Goal: Browse casually: Explore the website without a specific task or goal

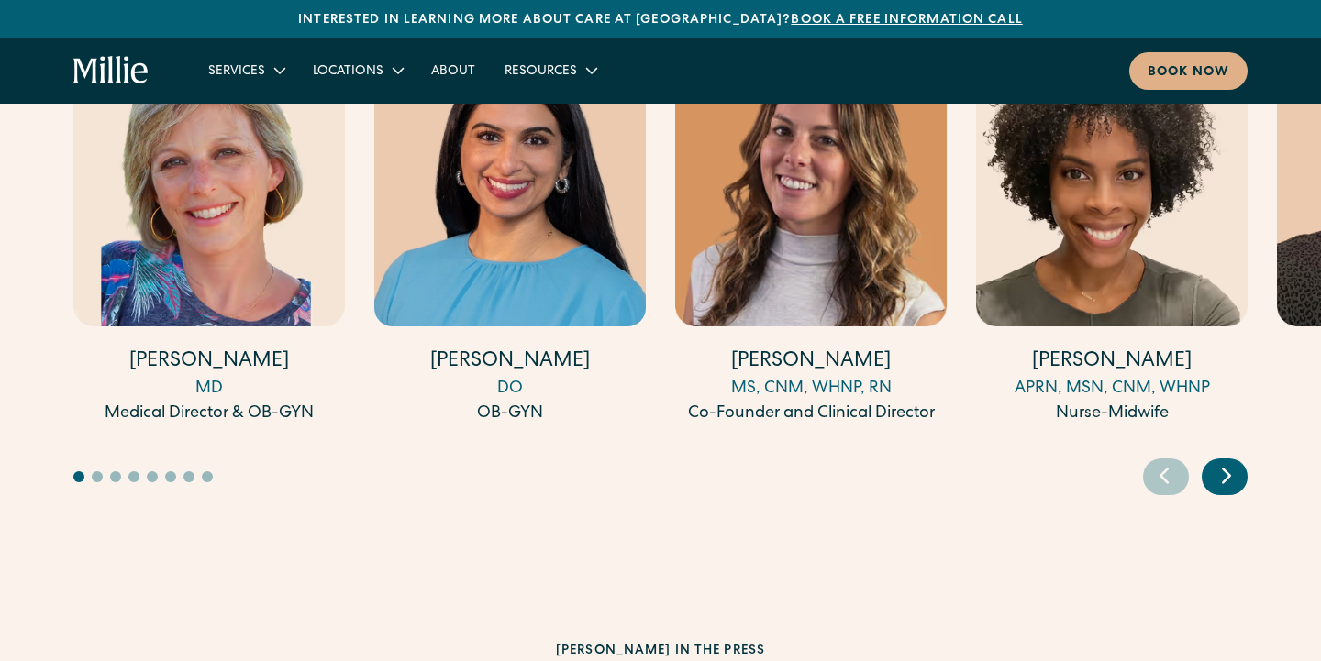
scroll to position [5641, 0]
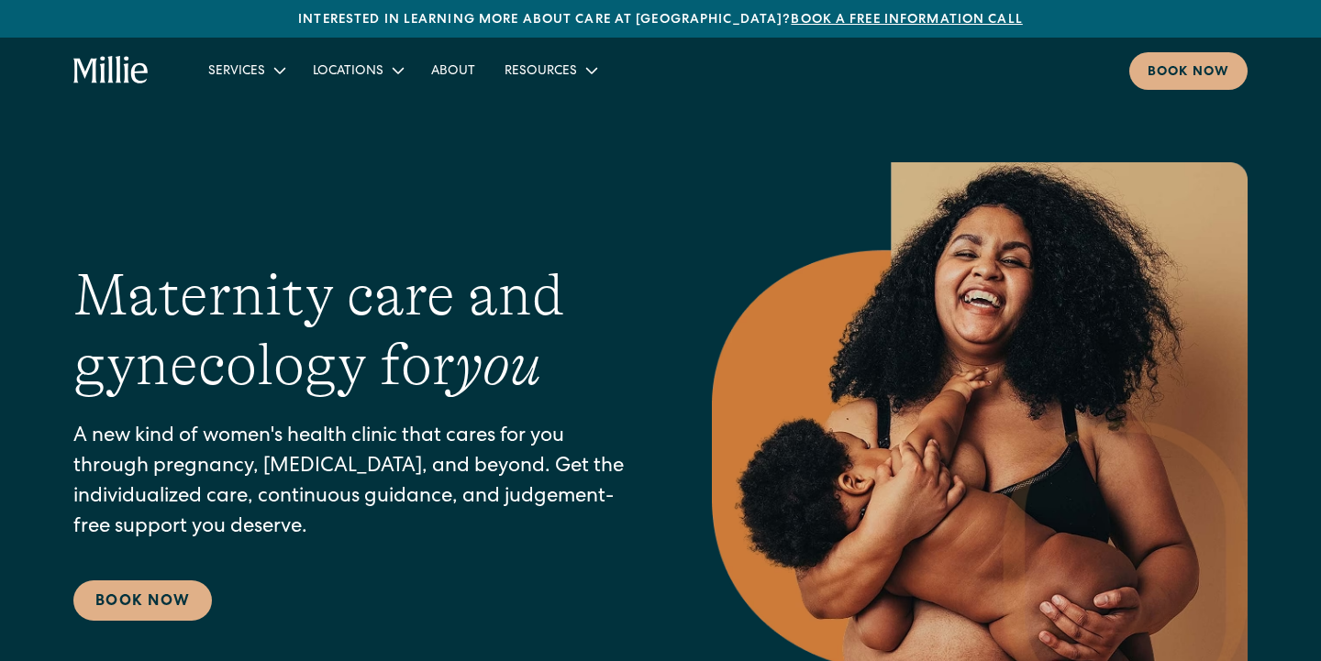
scroll to position [0, 0]
